Goal: Task Accomplishment & Management: Complete application form

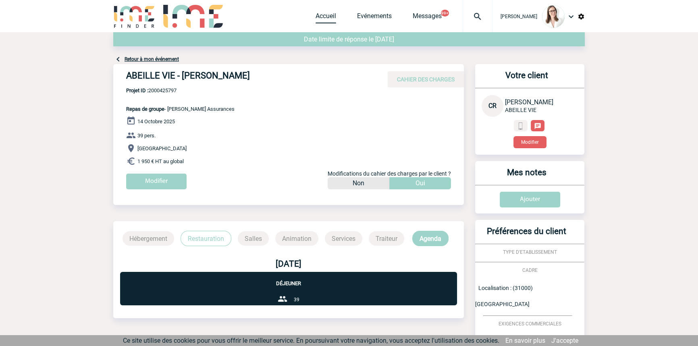
click at [316, 14] on link "Accueil" at bounding box center [326, 17] width 21 height 11
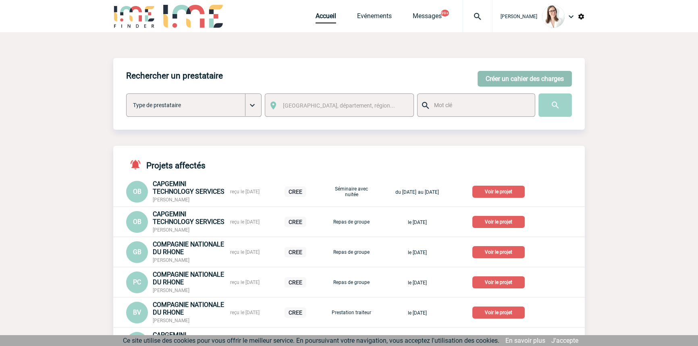
click at [521, 79] on button "Créer un cahier des charges" at bounding box center [525, 79] width 94 height 16
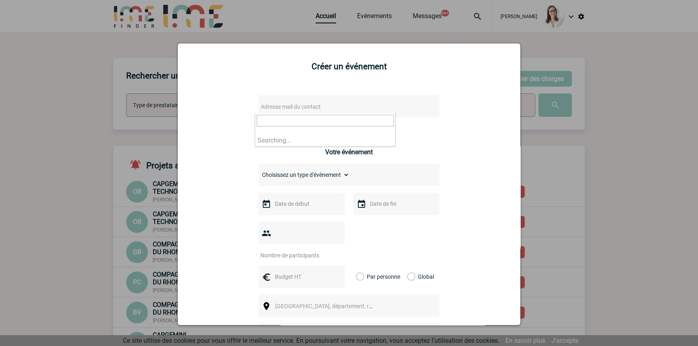
click at [324, 102] on span "Adresse mail du contact" at bounding box center [328, 106] width 141 height 11
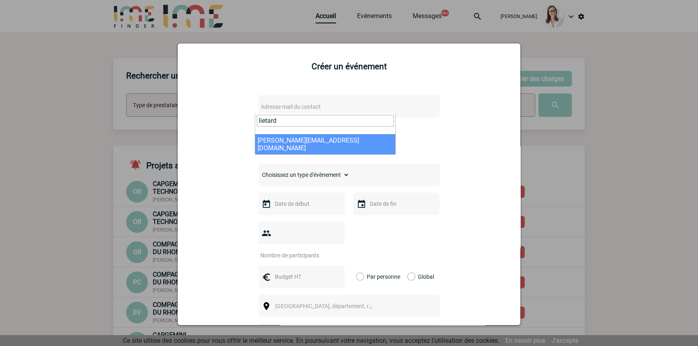
type input "lietard"
select select "127880"
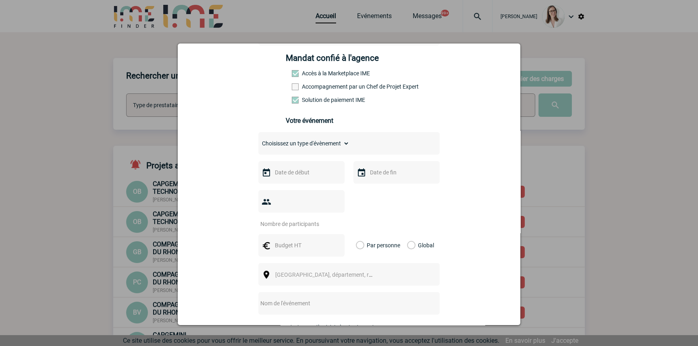
scroll to position [122, 0]
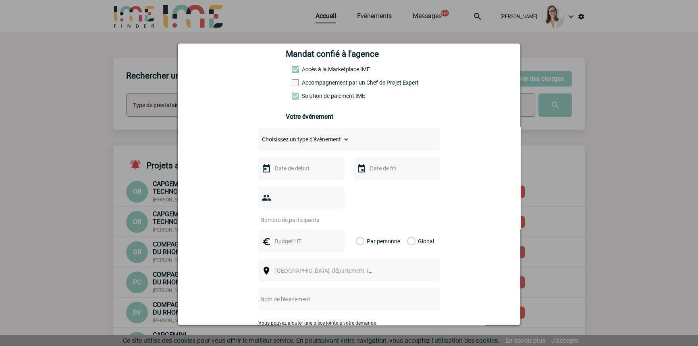
click at [292, 134] on div "Choisissez un type d'évènement Séminaire avec nuitée Séminaire sans nuitée Repa…" at bounding box center [349, 139] width 181 height 23
click at [294, 138] on select "Choisissez un type d'évènement Séminaire avec nuitée Séminaire sans nuitée Repa…" at bounding box center [304, 139] width 91 height 11
click at [291, 171] on input "text" at bounding box center [301, 168] width 56 height 10
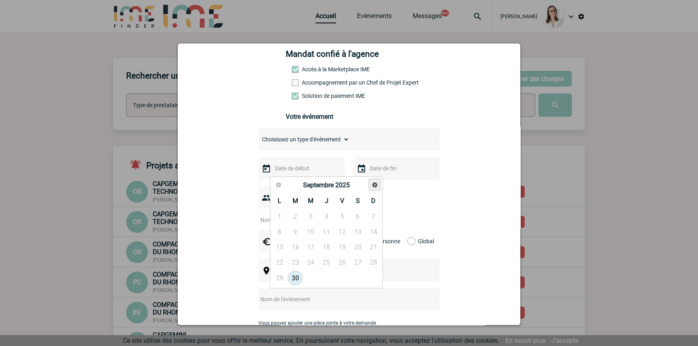
click at [372, 187] on span "Suivant" at bounding box center [375, 185] width 6 height 6
click at [369, 189] on link "Suivant" at bounding box center [375, 185] width 13 height 13
click at [323, 276] on link "29" at bounding box center [326, 278] width 15 height 15
type input "29-01-2026"
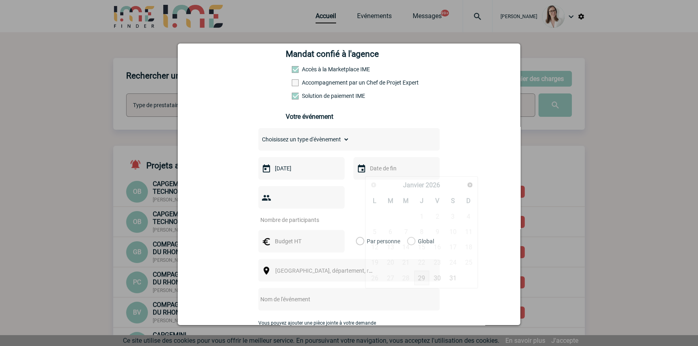
click at [383, 171] on input "text" at bounding box center [396, 168] width 56 height 10
click at [421, 276] on link "29" at bounding box center [422, 278] width 15 height 15
type input "29-01-2026"
click at [273, 215] on input "number" at bounding box center [297, 220] width 76 height 10
click at [300, 215] on input "number" at bounding box center [297, 220] width 76 height 10
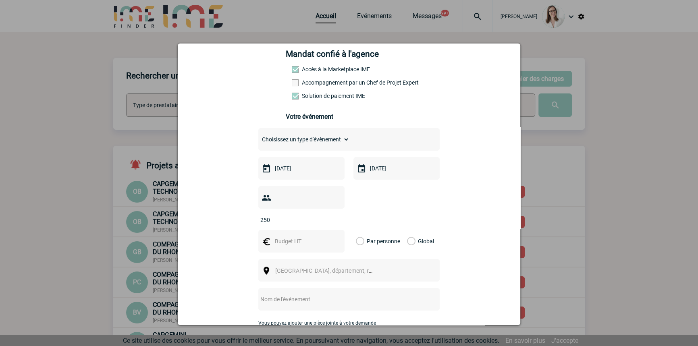
type input "250"
click at [292, 236] on input "text" at bounding box center [301, 241] width 56 height 10
type input "1"
type input "7001"
drag, startPoint x: 407, startPoint y: 230, endPoint x: 393, endPoint y: 233, distance: 15.0
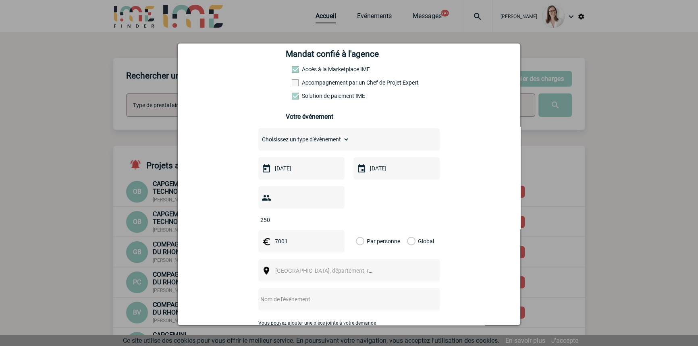
click at [407, 230] on label "Global" at bounding box center [409, 241] width 5 height 23
click at [0, 0] on input "Global" at bounding box center [0, 0] width 0 height 0
click at [298, 268] on span "Ville, département, région..." at bounding box center [331, 271] width 112 height 6
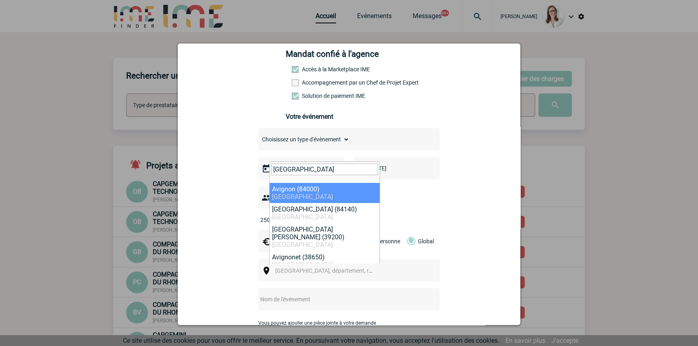
type input "avignon"
select select "7504"
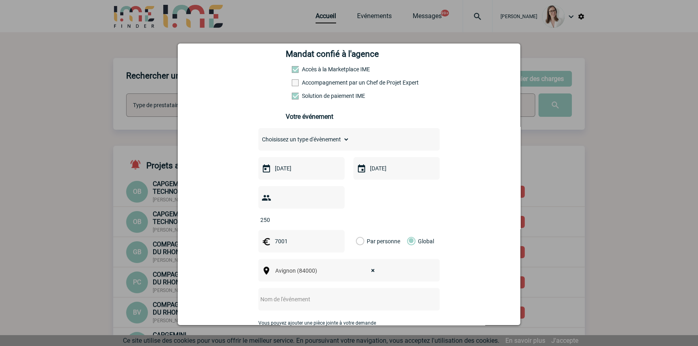
click at [323, 294] on input "text" at bounding box center [339, 299] width 160 height 10
click at [329, 294] on input "CENTRALISATION" at bounding box center [339, 299] width 160 height 10
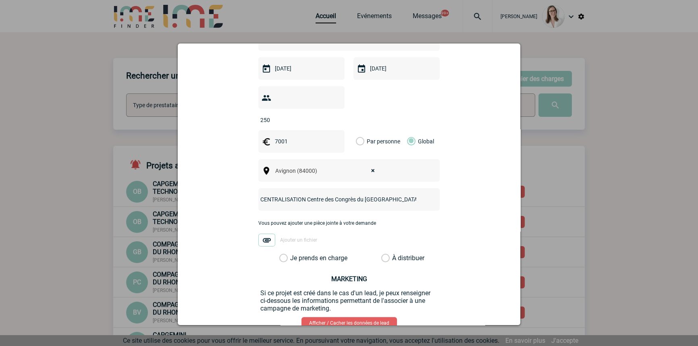
scroll to position [265, 0]
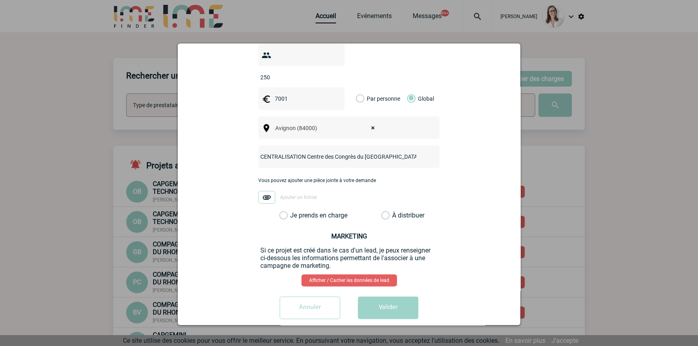
type input "CENTRALISATION Centre des Congrès du Palais des Papes"
click at [293, 212] on label "Je prends en charge" at bounding box center [286, 216] width 14 height 8
click at [0, 0] on input "Je prends en charge" at bounding box center [0, 0] width 0 height 0
click at [367, 299] on button "Valider" at bounding box center [388, 308] width 60 height 23
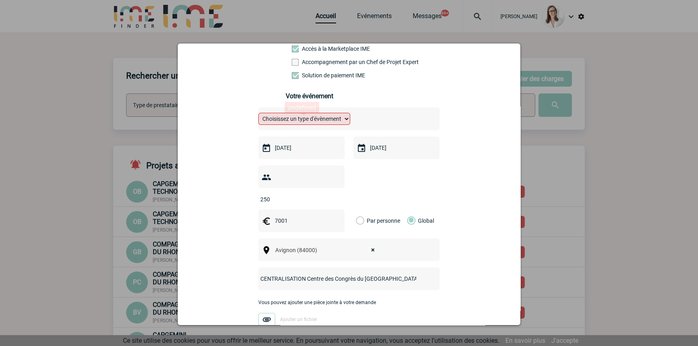
click at [335, 124] on select "Choisissez un type d'évènement Séminaire avec nuitée Séminaire sans nuitée Repa…" at bounding box center [305, 119] width 92 height 12
select select "2"
click at [259, 115] on select "Choisissez un type d'évènement Séminaire avec nuitée Séminaire sans nuitée Repa…" at bounding box center [305, 119] width 92 height 12
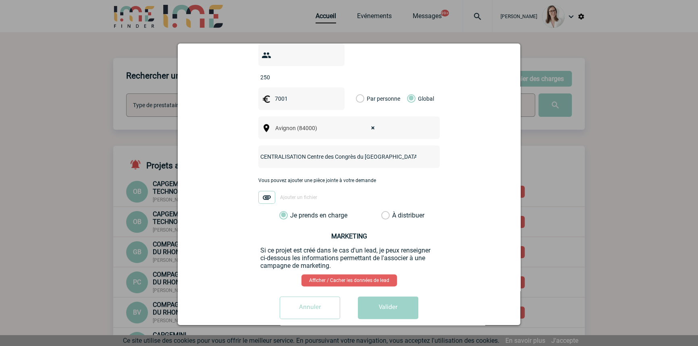
click at [376, 297] on button "Valider" at bounding box center [388, 308] width 60 height 23
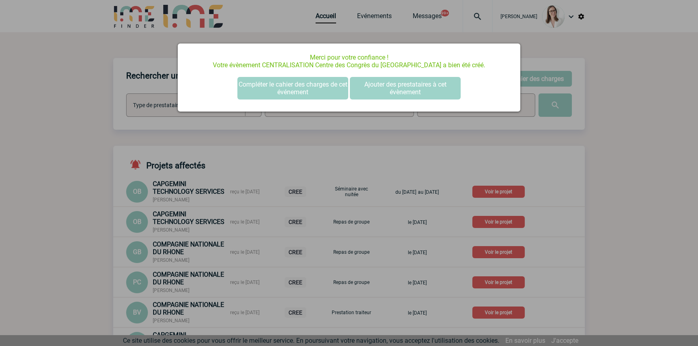
scroll to position [0, 0]
click at [257, 90] on button "Compléter le cahier des charges de cet événement" at bounding box center [293, 88] width 111 height 23
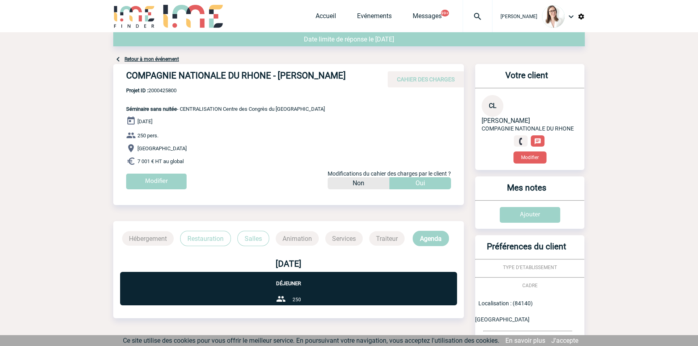
click at [162, 95] on p "Projet ID : 2000425800 Séminaire sans nuitée - CENTRALISATION Centre des Congrè…" at bounding box center [219, 100] width 212 height 25
click at [164, 94] on p "Projet ID : 2000425800 Séminaire sans nuitée - CENTRALISATION Centre des Congrè…" at bounding box center [219, 100] width 212 height 25
click at [165, 92] on span "Projet ID : 2000425800" at bounding box center [225, 91] width 199 height 6
copy span "2000425800"
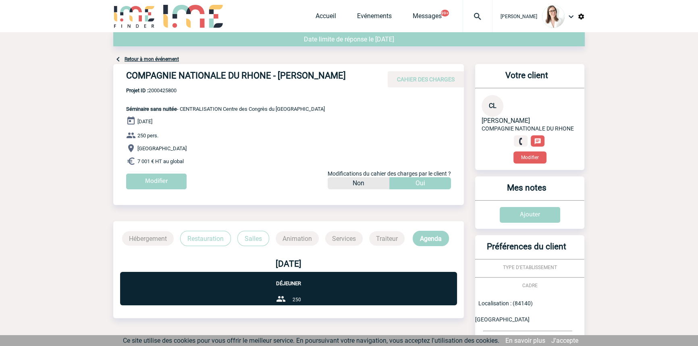
click at [474, 19] on img at bounding box center [477, 17] width 29 height 10
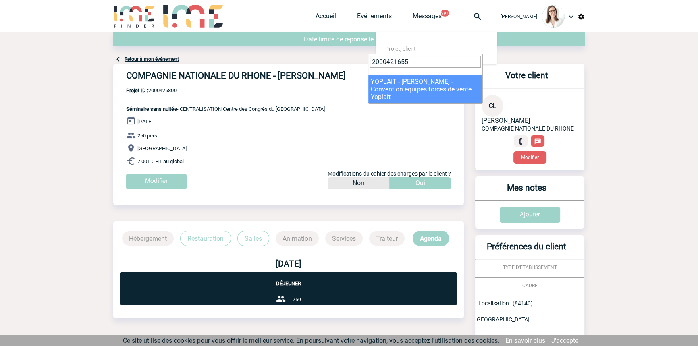
type input "2000421655"
select select "21156"
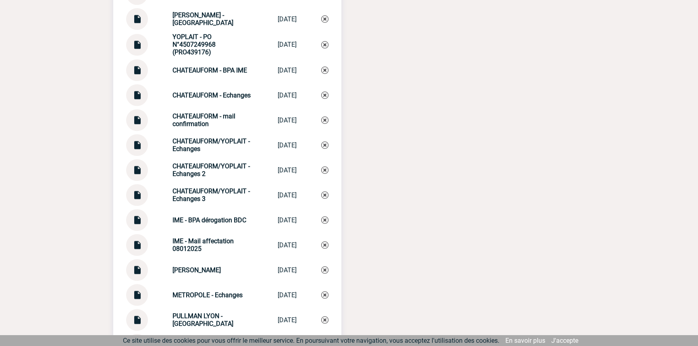
scroll to position [984, 0]
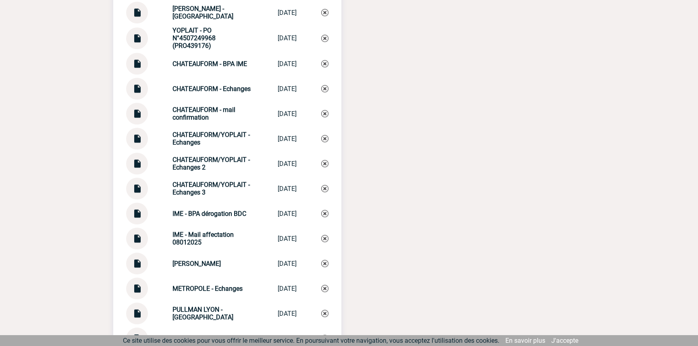
click at [208, 195] on div "CHATEAUFORM/YOPLAIT - Echanges 3" at bounding box center [213, 188] width 81 height 15
click at [208, 194] on div "CHATEAUFORM/YOPLAIT - Echanges 3" at bounding box center [213, 188] width 81 height 15
copy div "CHATEAUFORM/YOPLAIT - Echanges 3 CHATEAUFORM/YOP..."
click at [325, 192] on img at bounding box center [324, 188] width 7 height 7
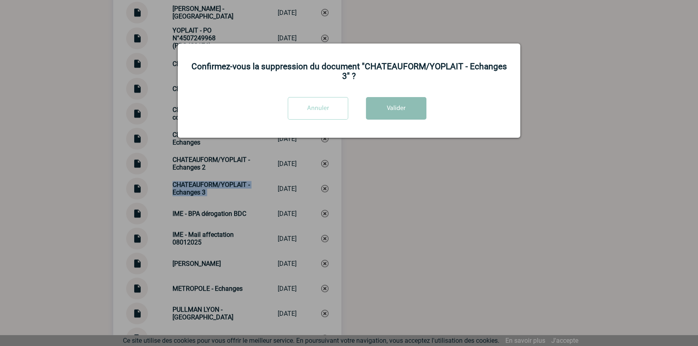
click at [398, 104] on button "Valider" at bounding box center [396, 108] width 60 height 23
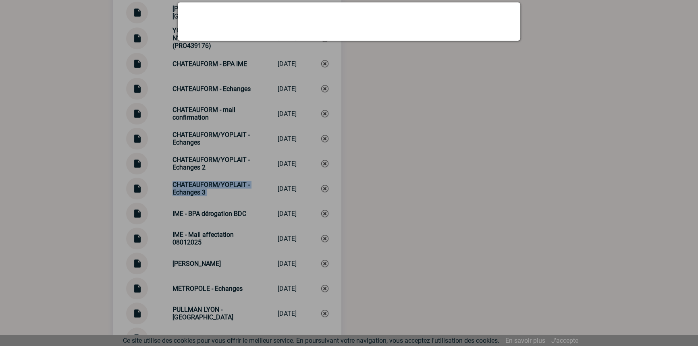
scroll to position [1204, 0]
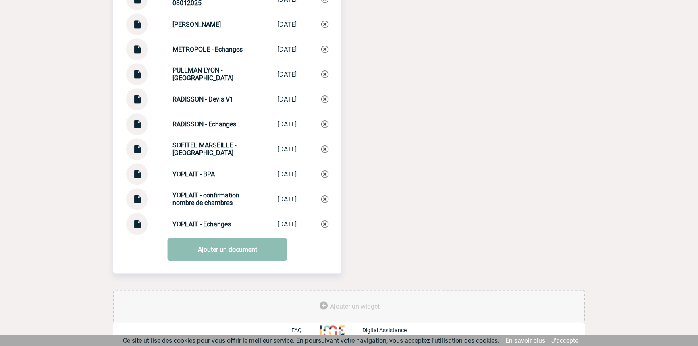
click at [236, 248] on link "Ajouter un document" at bounding box center [228, 249] width 120 height 23
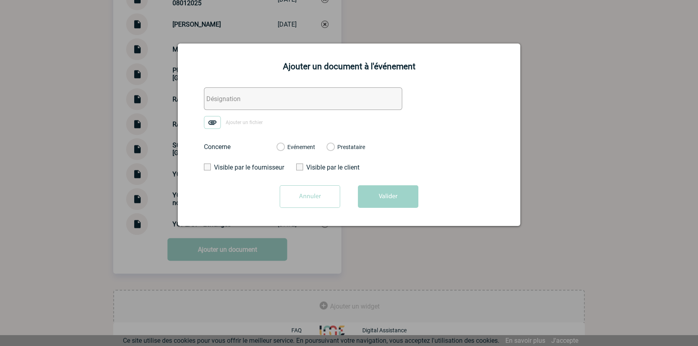
click at [229, 92] on input "text" at bounding box center [303, 99] width 198 height 23
paste input "CHATEAUFORM/YOPLAIT - Echanges 3"
type input "CHATEAUFORM/YOPLAIT - Echanges 3"
click at [215, 121] on img at bounding box center [212, 122] width 17 height 13
click at [0, 0] on input "Ajouter un fichier" at bounding box center [0, 0] width 0 height 0
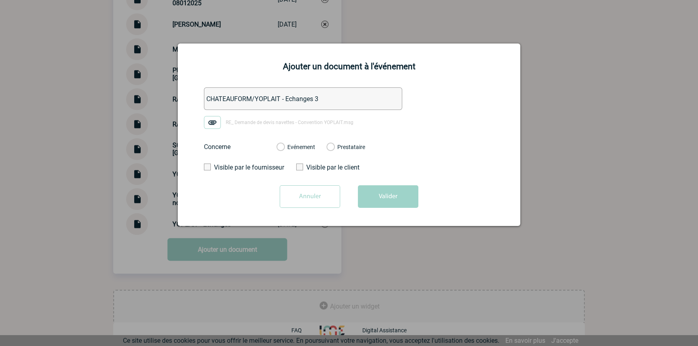
click at [284, 149] on label "Evénement" at bounding box center [281, 147] width 8 height 7
click at [0, 0] on input "Evénement" at bounding box center [0, 0] width 0 height 0
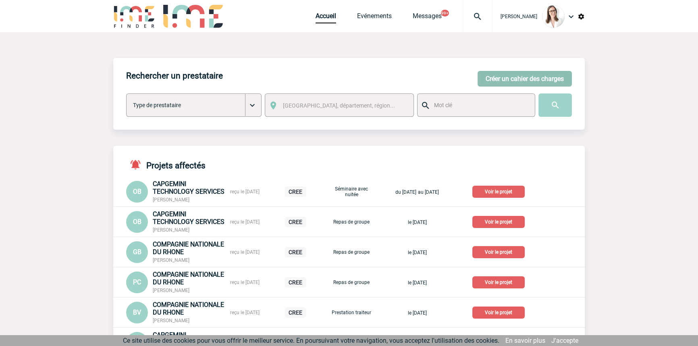
click at [525, 74] on button "Créer un cahier des charges" at bounding box center [525, 79] width 94 height 16
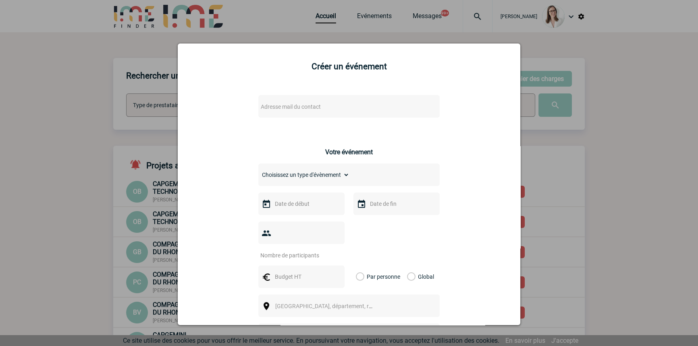
click at [296, 104] on span "Adresse mail du contact" at bounding box center [291, 107] width 60 height 6
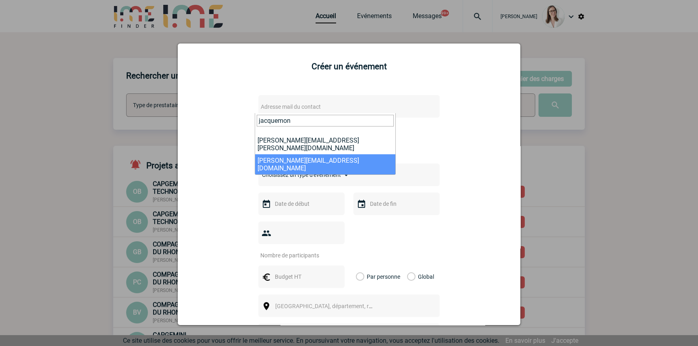
type input "jacquemon"
select select "129489"
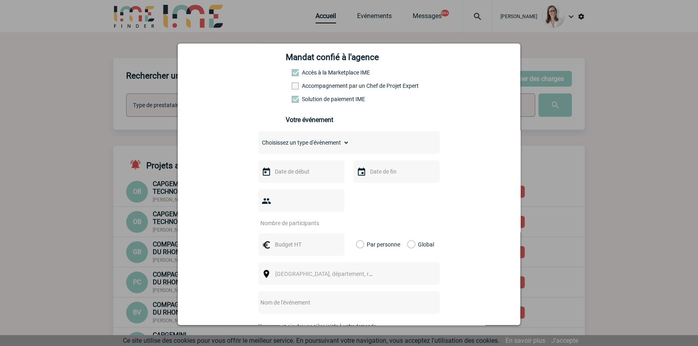
scroll to position [122, 0]
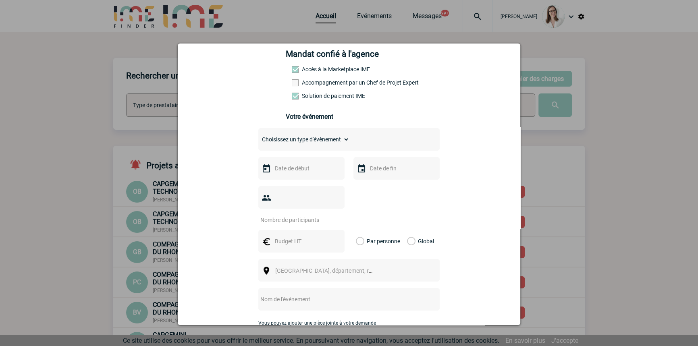
click at [306, 140] on select "Choisissez un type d'évènement Séminaire avec nuitée Séminaire sans nuitée Repa…" at bounding box center [304, 139] width 91 height 11
select select "3"
click at [259, 136] on select "Choisissez un type d'évènement Séminaire avec nuitée Séminaire sans nuitée Repa…" at bounding box center [304, 139] width 91 height 11
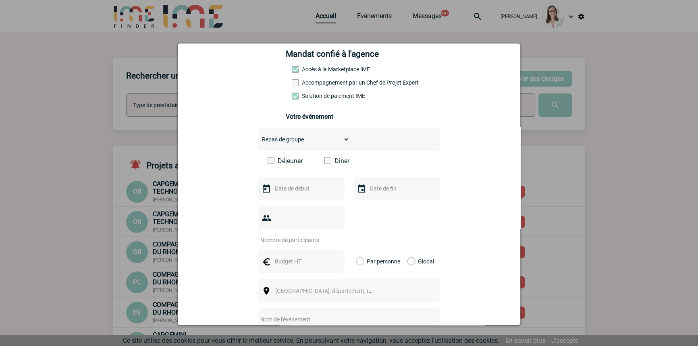
click at [327, 163] on span at bounding box center [328, 160] width 7 height 7
click at [0, 0] on input "Diner" at bounding box center [0, 0] width 0 height 0
click at [306, 188] on input "text" at bounding box center [301, 188] width 56 height 10
click at [372, 208] on span "Suivant" at bounding box center [375, 205] width 6 height 6
click at [296, 250] on link "7" at bounding box center [295, 252] width 15 height 15
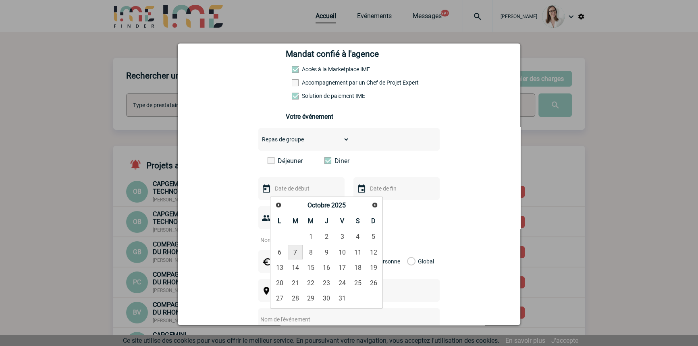
type input "07-10-2025"
click at [375, 188] on input "text" at bounding box center [396, 188] width 56 height 10
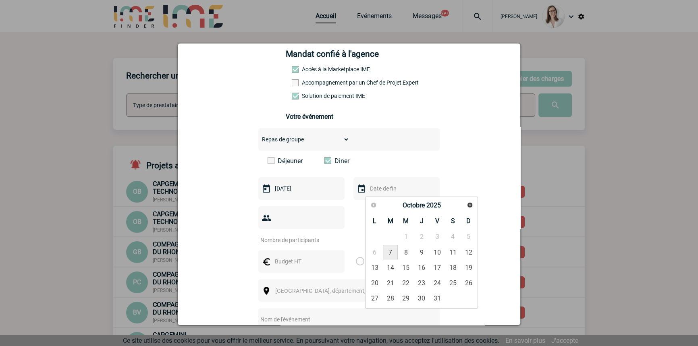
click at [388, 251] on link "7" at bounding box center [390, 252] width 15 height 15
type input "07-10-2025"
click at [311, 235] on input "number" at bounding box center [297, 240] width 76 height 10
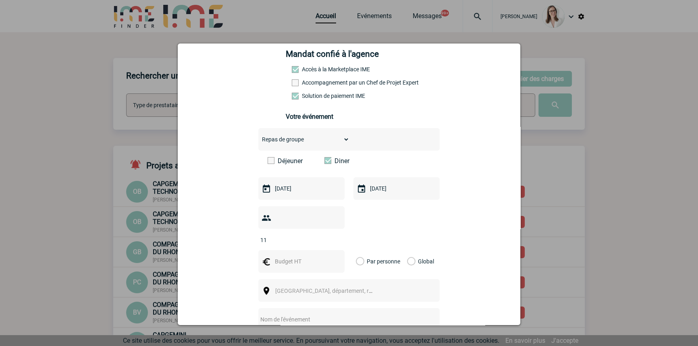
type input "11"
click at [287, 256] on input "text" at bounding box center [301, 261] width 56 height 10
type input "300"
click at [409, 250] on label "Global" at bounding box center [409, 261] width 5 height 23
click at [0, 0] on input "Global" at bounding box center [0, 0] width 0 height 0
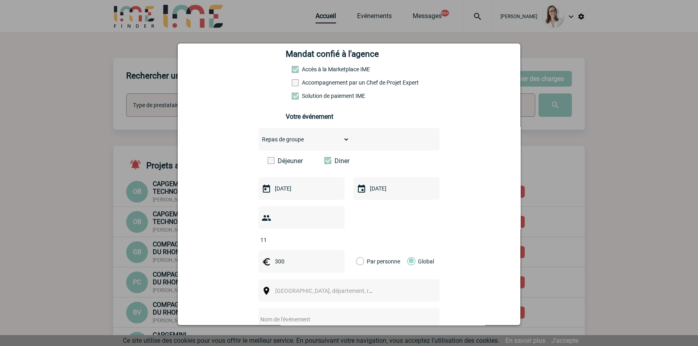
click at [302, 286] on span "Ville, département, région..." at bounding box center [327, 291] width 111 height 11
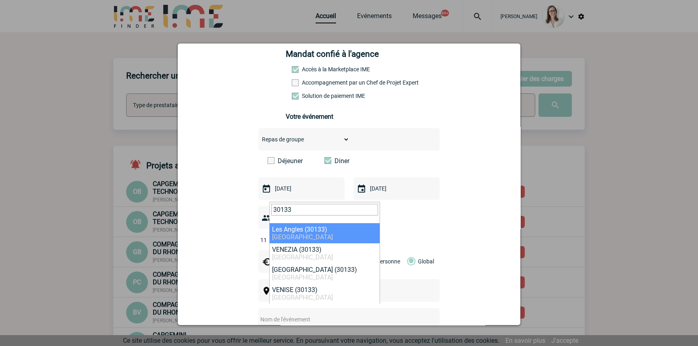
type input "30133"
select select "28786"
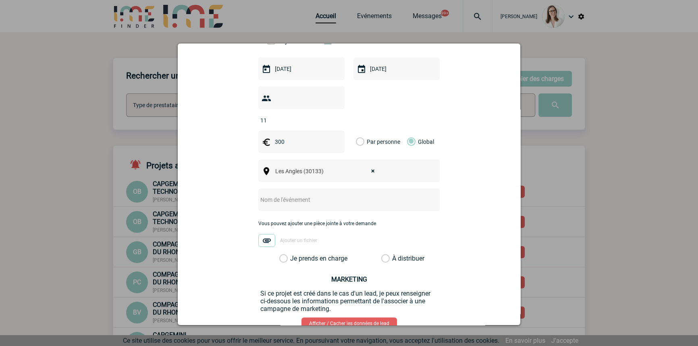
scroll to position [244, 0]
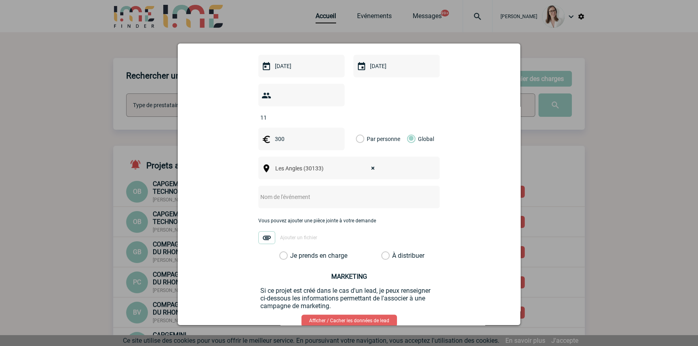
click at [311, 192] on input "text" at bounding box center [339, 197] width 160 height 10
click at [293, 252] on label "Je prends en charge" at bounding box center [286, 256] width 14 height 8
click at [0, 0] on input "Je prends en charge" at bounding box center [0, 0] width 0 height 0
click at [323, 192] on input "CENTRALISATION La Tonelle" at bounding box center [339, 197] width 160 height 10
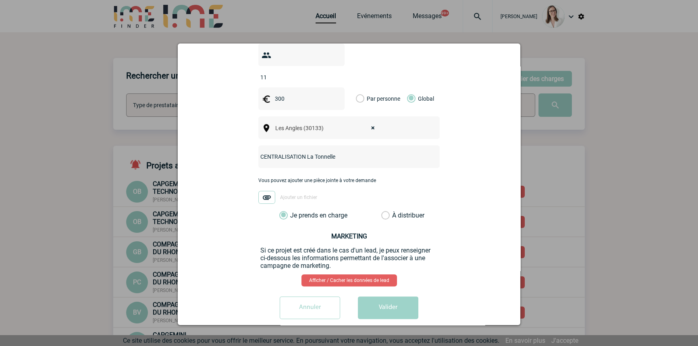
type input "CENTRALISATION La Tonnelle"
click at [368, 297] on button "Valider" at bounding box center [388, 308] width 60 height 23
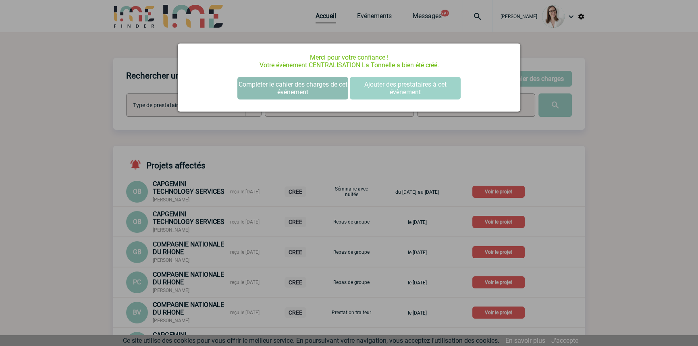
click at [300, 87] on button "Compléter le cahier des charges de cet événement" at bounding box center [293, 88] width 111 height 23
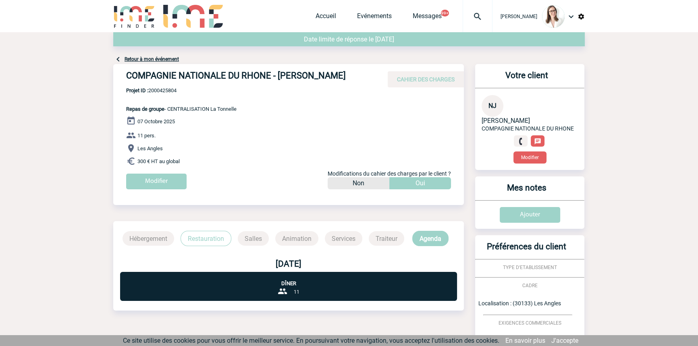
click at [171, 94] on span "Projet ID : 2000425804" at bounding box center [181, 91] width 110 height 6
copy span "2000425804"
click at [476, 13] on img at bounding box center [477, 17] width 29 height 10
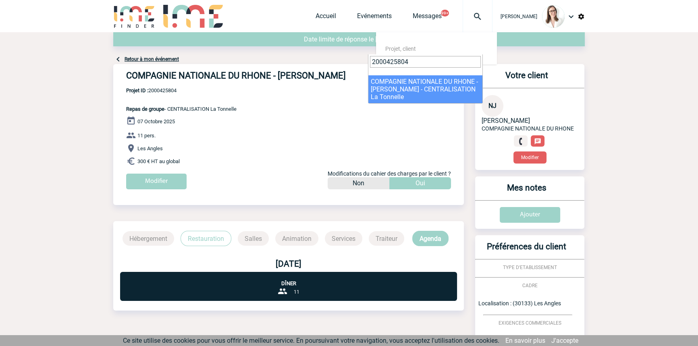
type input "2000425804"
select select "25305"
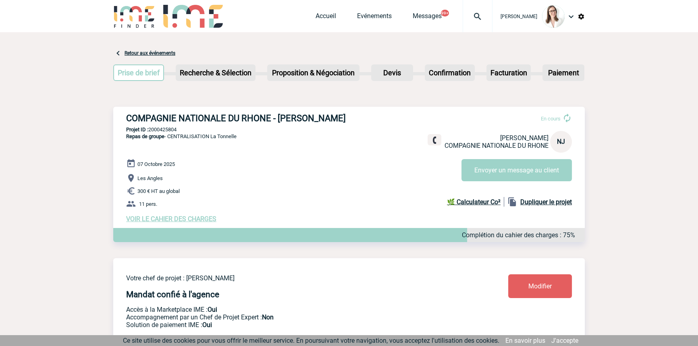
click at [463, 23] on div at bounding box center [478, 16] width 30 height 32
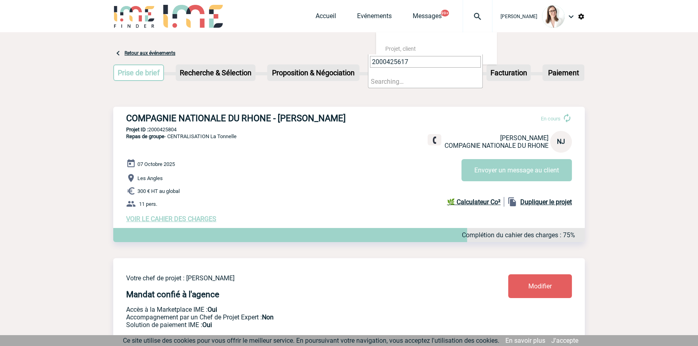
type input "2000425617"
select select "25118"
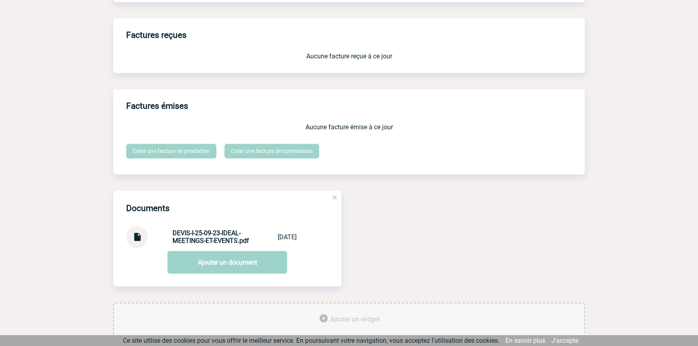
scroll to position [678, 0]
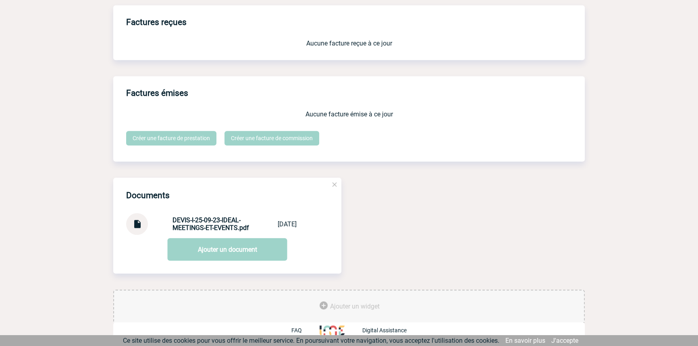
click at [134, 225] on img at bounding box center [137, 221] width 10 height 16
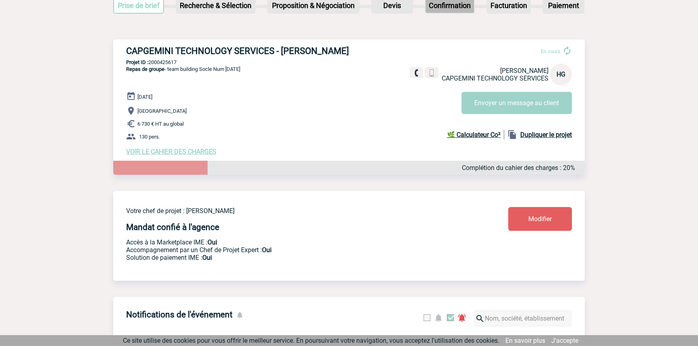
scroll to position [0, 0]
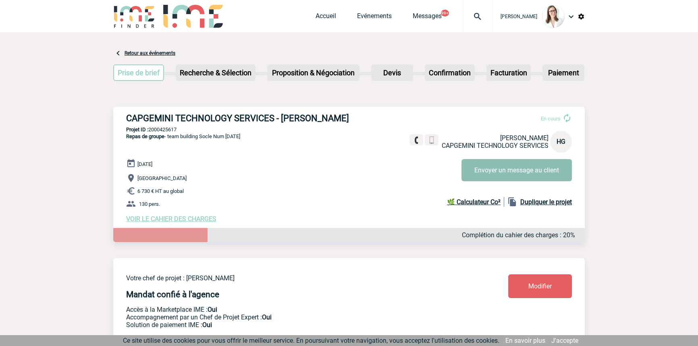
click at [498, 176] on button "Envoyer un message au client" at bounding box center [517, 170] width 110 height 22
click at [463, 26] on div at bounding box center [478, 16] width 30 height 32
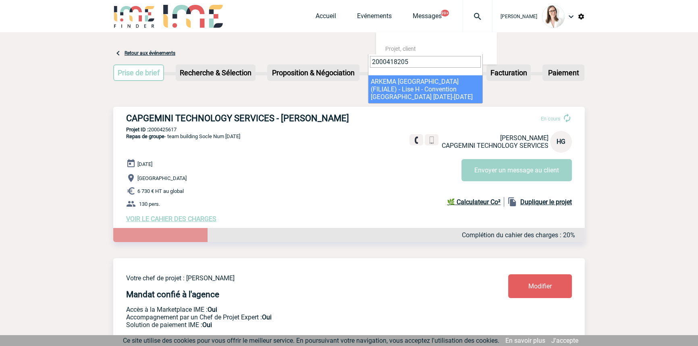
type input "2000418205"
select select "17706"
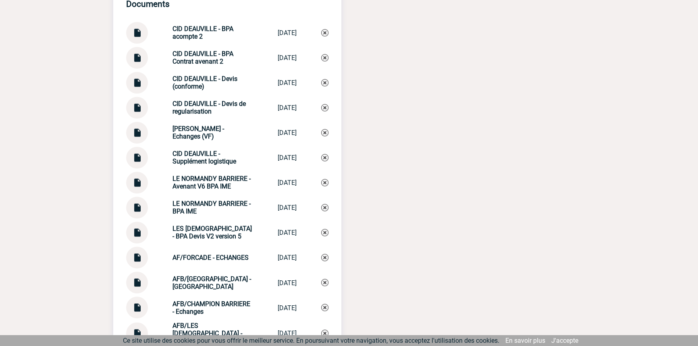
scroll to position [1659, 0]
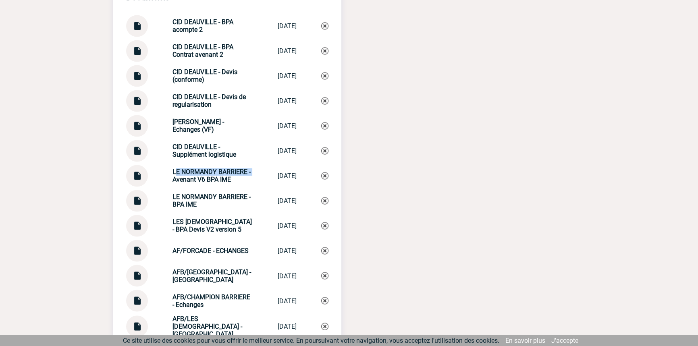
drag, startPoint x: 229, startPoint y: 167, endPoint x: 165, endPoint y: 165, distance: 63.7
click at [165, 165] on div "LE NORMANDY BARRIERE - Avenant V6 BPA IME LE NORMANDY BA... 10/07/2025" at bounding box center [227, 176] width 202 height 22
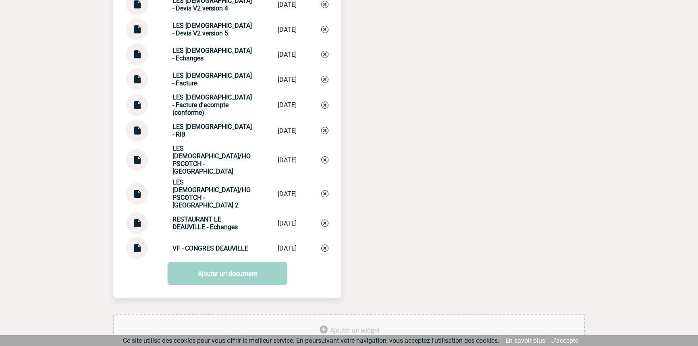
scroll to position [3492, 0]
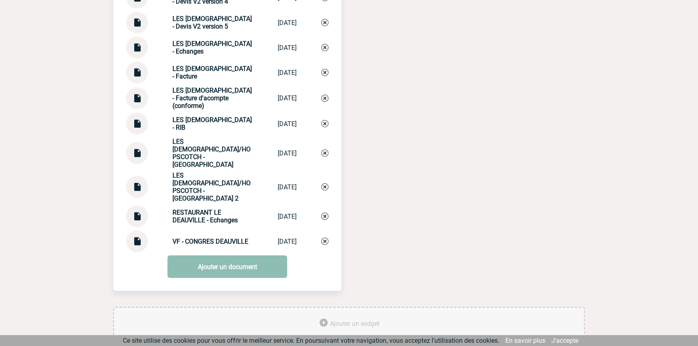
click at [221, 256] on link "Ajouter un document" at bounding box center [228, 267] width 120 height 23
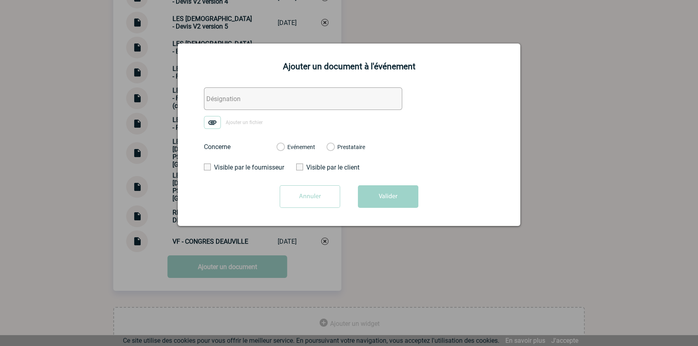
click at [249, 102] on input "text" at bounding box center [303, 99] width 198 height 23
paste input "LE NORMANDY BARRIERE -"
type input "LE NORMANDY BARRIERE - Facture"
click at [211, 125] on img at bounding box center [212, 122] width 17 height 13
click at [0, 0] on input "Ajouter un fichier" at bounding box center [0, 0] width 0 height 0
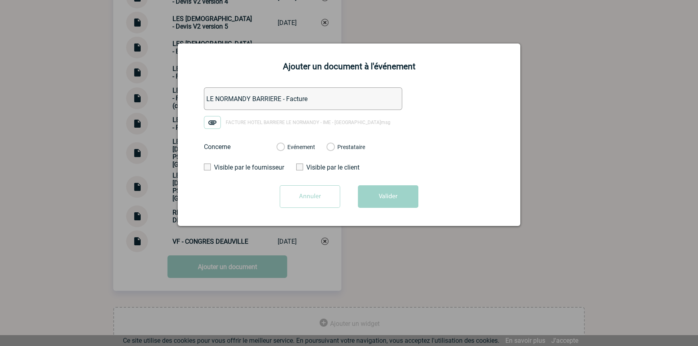
click at [284, 145] on label "Evénement" at bounding box center [281, 147] width 8 height 7
click at [0, 0] on input "Evénement" at bounding box center [0, 0] width 0 height 0
click at [379, 194] on button "Valider" at bounding box center [388, 197] width 60 height 23
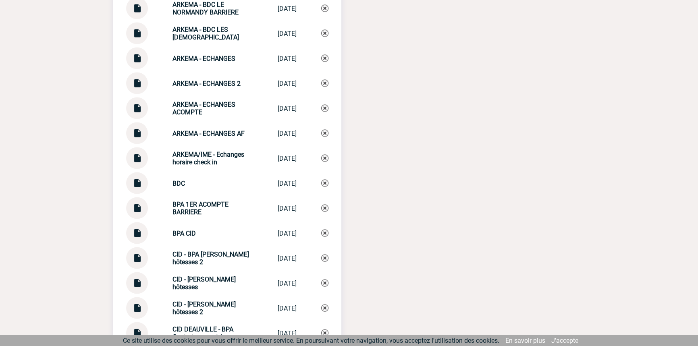
scroll to position [2026, 0]
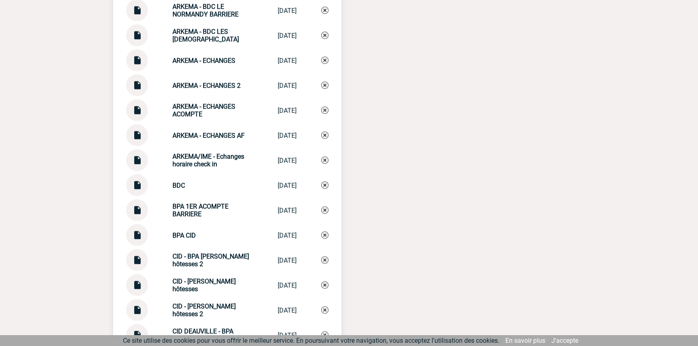
click at [216, 88] on div "ARKEMA - ECHANGES 2 ARKEMA - ECHANG... 29/09/2025" at bounding box center [227, 86] width 202 height 22
copy div "ARKEMA - ECHANGES 2 ARKEMA - ECHANG..."
click at [322, 82] on img at bounding box center [324, 85] width 7 height 7
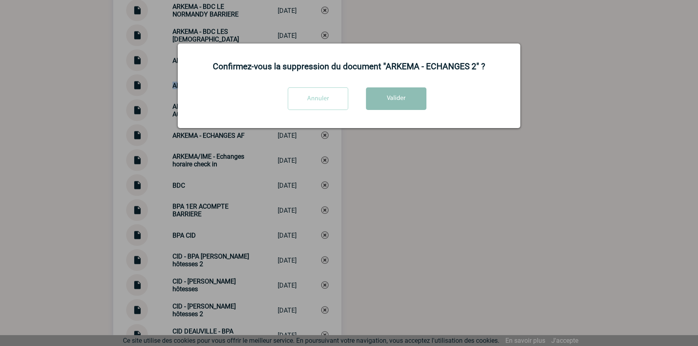
click at [385, 98] on button "Valider" at bounding box center [396, 99] width 60 height 23
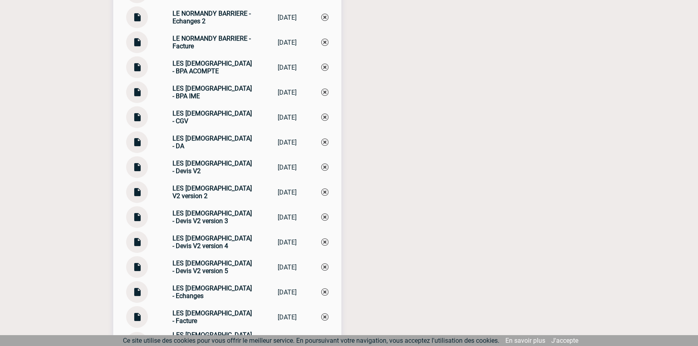
scroll to position [3492, 0]
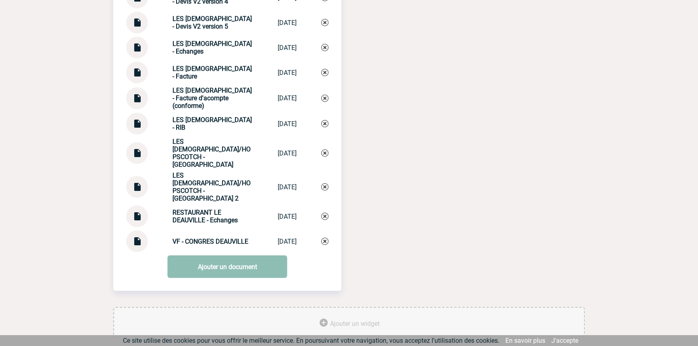
click at [221, 256] on link "Ajouter un document" at bounding box center [228, 267] width 120 height 23
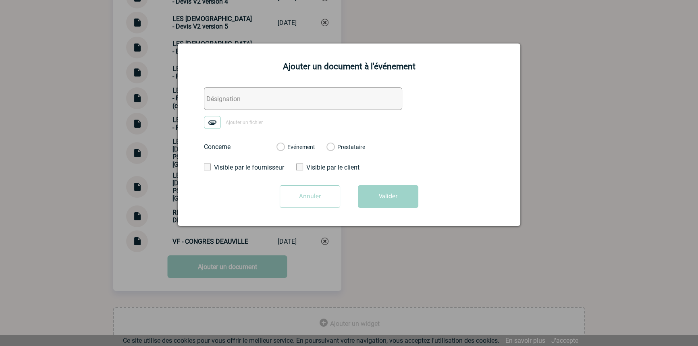
click at [212, 105] on input "text" at bounding box center [303, 99] width 198 height 23
paste input "ARKEMA - ECHANGES 2"
type input "ARKEMA - ECHANGES 2"
click at [214, 120] on img at bounding box center [212, 122] width 17 height 13
click at [0, 0] on input "Ajouter un fichier" at bounding box center [0, 0] width 0 height 0
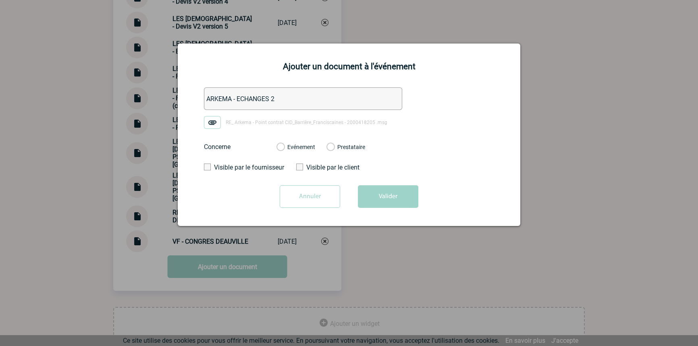
click at [284, 150] on label "Evénement" at bounding box center [281, 147] width 8 height 7
click at [0, 0] on input "Evénement" at bounding box center [0, 0] width 0 height 0
click at [367, 197] on button "Valider" at bounding box center [388, 197] width 60 height 23
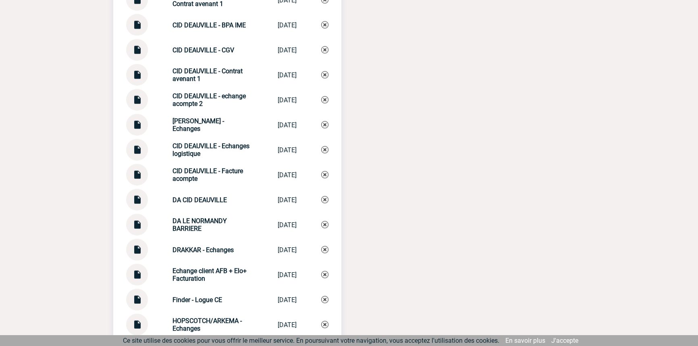
scroll to position [2270, 0]
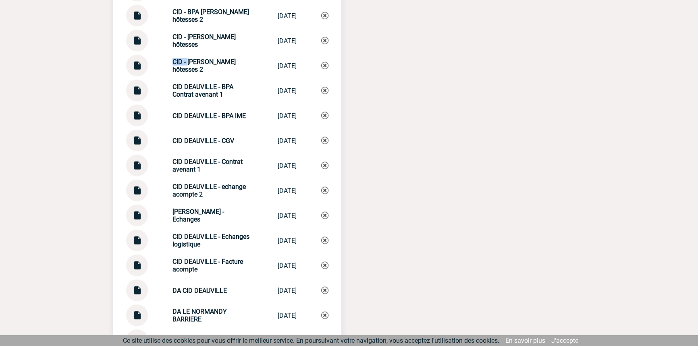
click at [158, 61] on div "CID - Devis hôtesses 2 CID - Devis hô... 28/07/2025" at bounding box center [227, 66] width 202 height 22
copy strong "CID -"
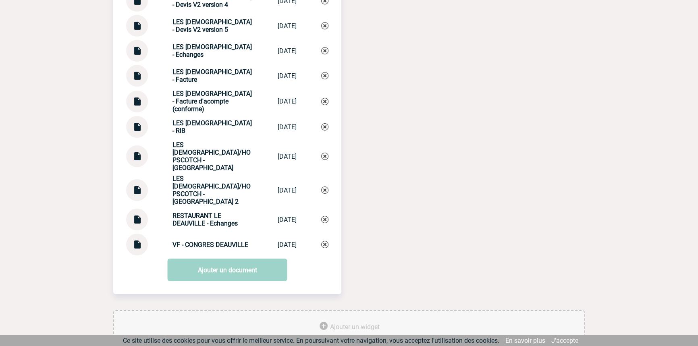
scroll to position [3517, 0]
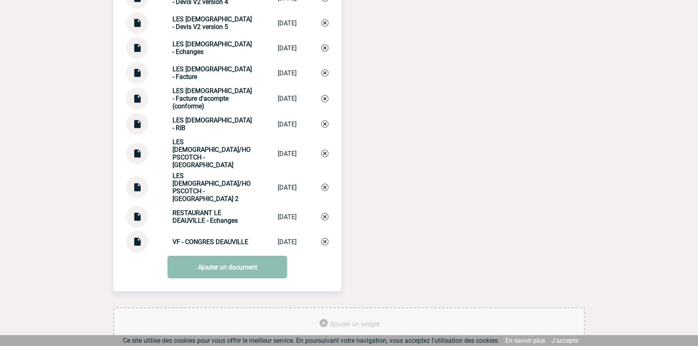
click at [221, 256] on link "Ajouter un document" at bounding box center [228, 267] width 120 height 23
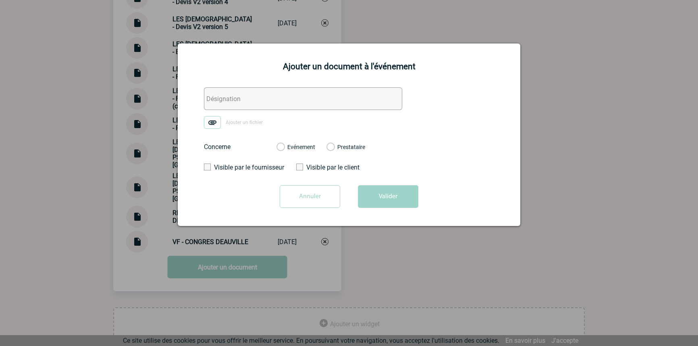
click at [247, 92] on input "text" at bounding box center [303, 99] width 198 height 23
paste input "CID -"
type input "CID - confirmation montant commission"
click at [211, 127] on img at bounding box center [212, 122] width 17 height 13
click at [0, 0] on input "Ajouter un fichier" at bounding box center [0, 0] width 0 height 0
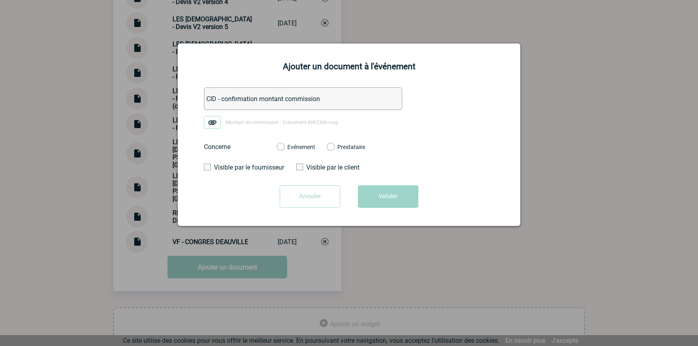
click at [284, 145] on label "Evénement" at bounding box center [281, 147] width 8 height 7
click at [0, 0] on input "Evénement" at bounding box center [0, 0] width 0 height 0
click at [407, 196] on button "Valider" at bounding box center [388, 197] width 60 height 23
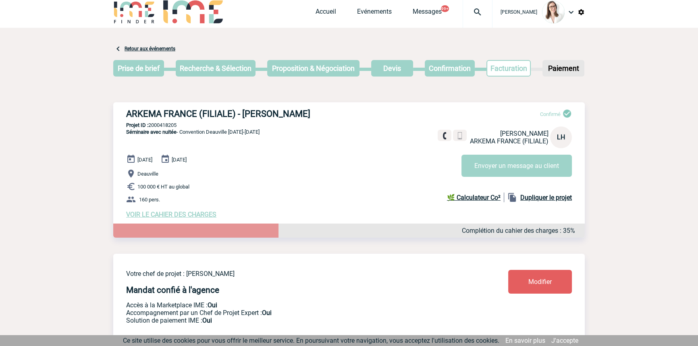
scroll to position [0, 0]
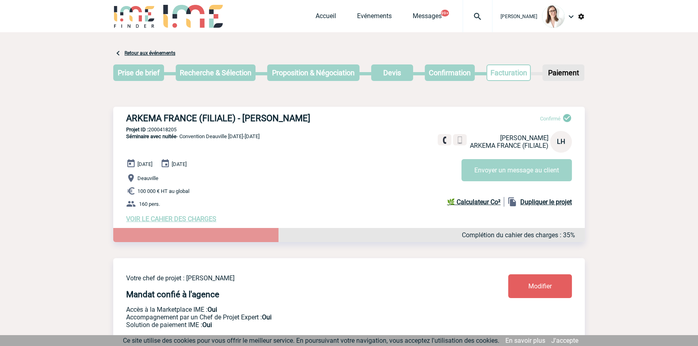
click at [463, 18] on img at bounding box center [477, 17] width 29 height 10
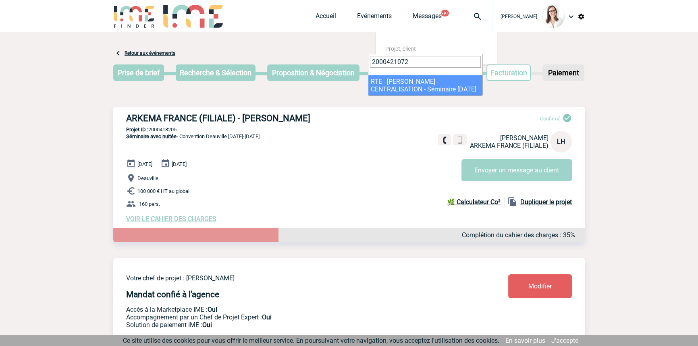
type input "2000421072"
select select "20573"
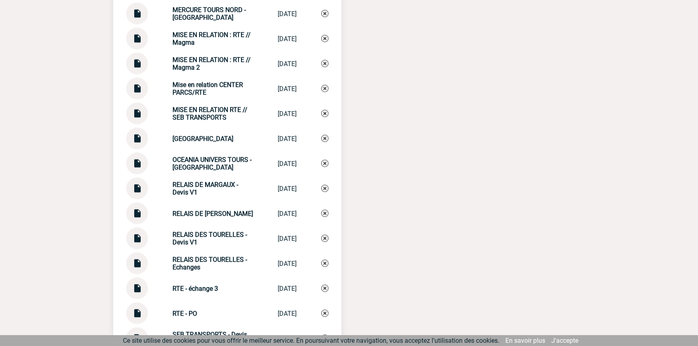
scroll to position [1955, 0]
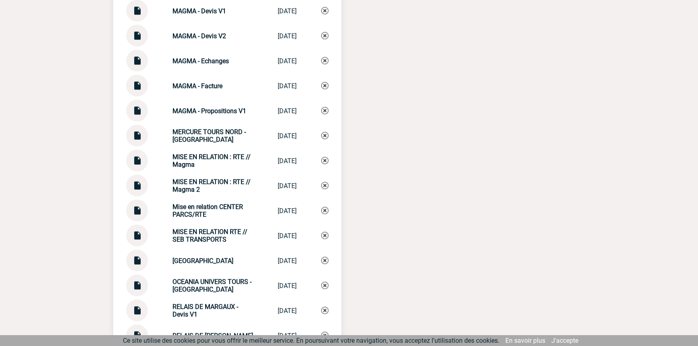
click at [194, 153] on strong "MISE EN RELATION : RTE // Magma" at bounding box center [212, 160] width 78 height 15
drag, startPoint x: 194, startPoint y: 151, endPoint x: 194, endPoint y: 179, distance: 27.8
click at [194, 153] on strong "MISE EN RELATION : RTE // Magma" at bounding box center [212, 160] width 78 height 15
click at [194, 179] on strong "MISE EN RELATION : RTE // Magma 2" at bounding box center [212, 185] width 78 height 15
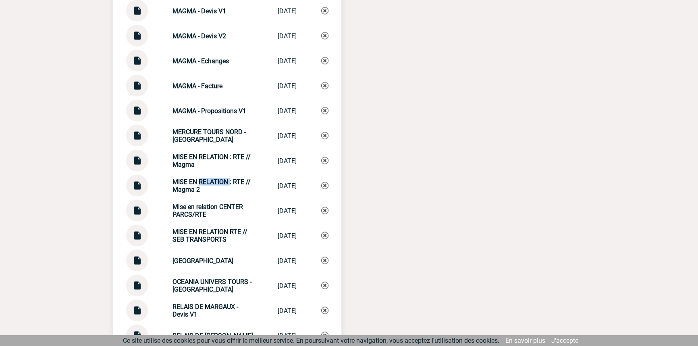
click at [194, 179] on strong "MISE EN RELATION : RTE // Magma 2" at bounding box center [212, 185] width 78 height 15
click at [204, 181] on div "MISE EN RELATION : RTE // Magma 2" at bounding box center [213, 185] width 81 height 15
copy div "MISE EN RELATION : RTE // Magma 2 MISE EN RELATIO..."
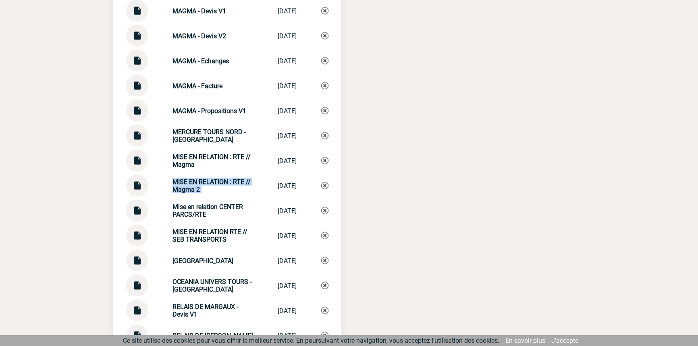
click at [323, 182] on img at bounding box center [324, 185] width 7 height 7
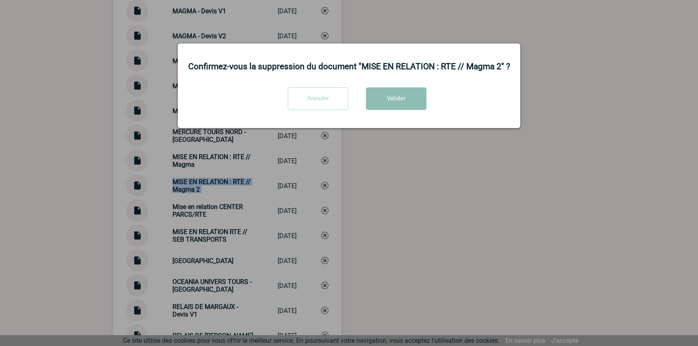
click at [398, 106] on button "Valider" at bounding box center [396, 99] width 60 height 23
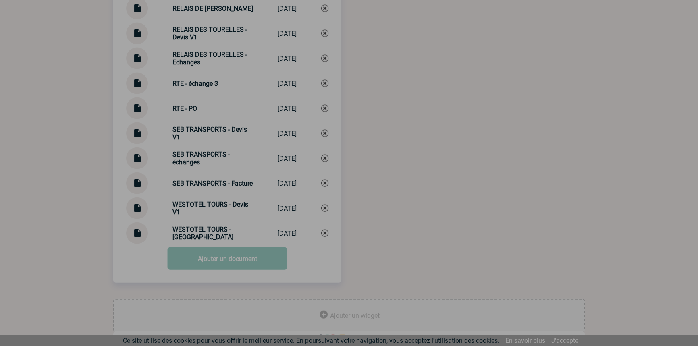
scroll to position [2262, 0]
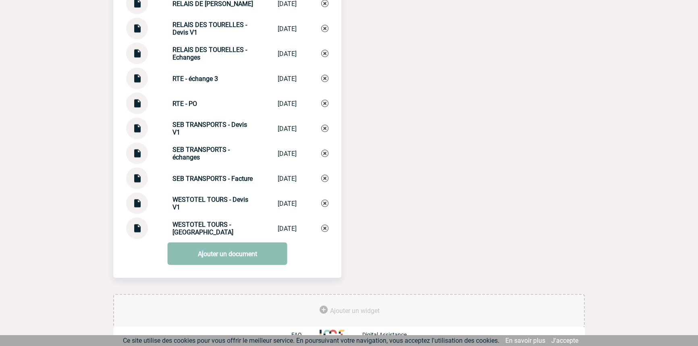
click at [202, 252] on link "Ajouter un document" at bounding box center [228, 254] width 120 height 23
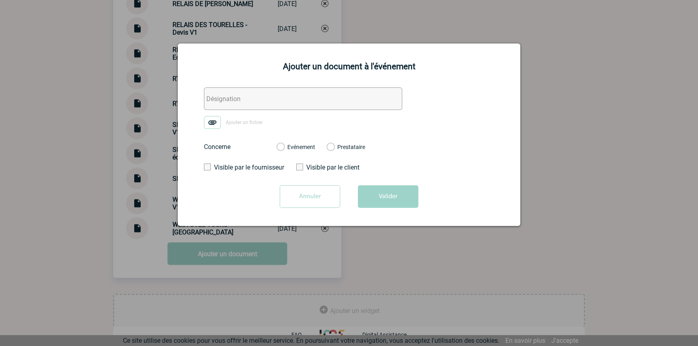
drag, startPoint x: 226, startPoint y: 95, endPoint x: 218, endPoint y: 116, distance: 22.3
click at [226, 95] on input "text" at bounding box center [303, 99] width 198 height 23
paste input "MISE EN RELATION : RTE // Magma 2"
type input "MISE EN RELATION : RTE // Magma 2"
click at [218, 116] on form "MISE EN RELATION : RTE // Magma 2 Ajouter un fichier Concerne Evénement Prestat…" at bounding box center [349, 151] width 323 height 127
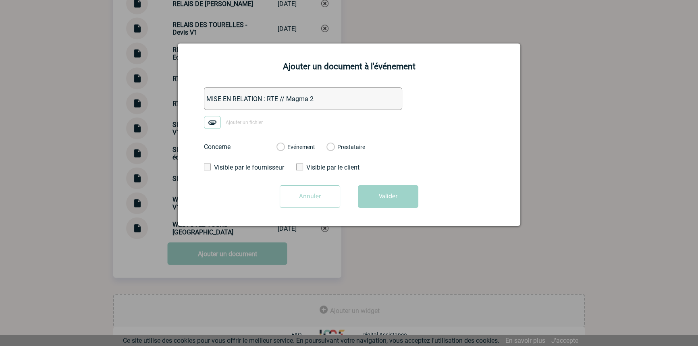
click at [216, 118] on img at bounding box center [212, 122] width 17 height 13
click at [0, 0] on input "Ajouter un fichier" at bounding box center [0, 0] width 0 height 0
click at [284, 148] on label "Evénement" at bounding box center [281, 147] width 8 height 7
click at [0, 0] on input "Evénement" at bounding box center [0, 0] width 0 height 0
click at [379, 195] on button "Valider" at bounding box center [388, 197] width 60 height 23
